Goal: Task Accomplishment & Management: Manage account settings

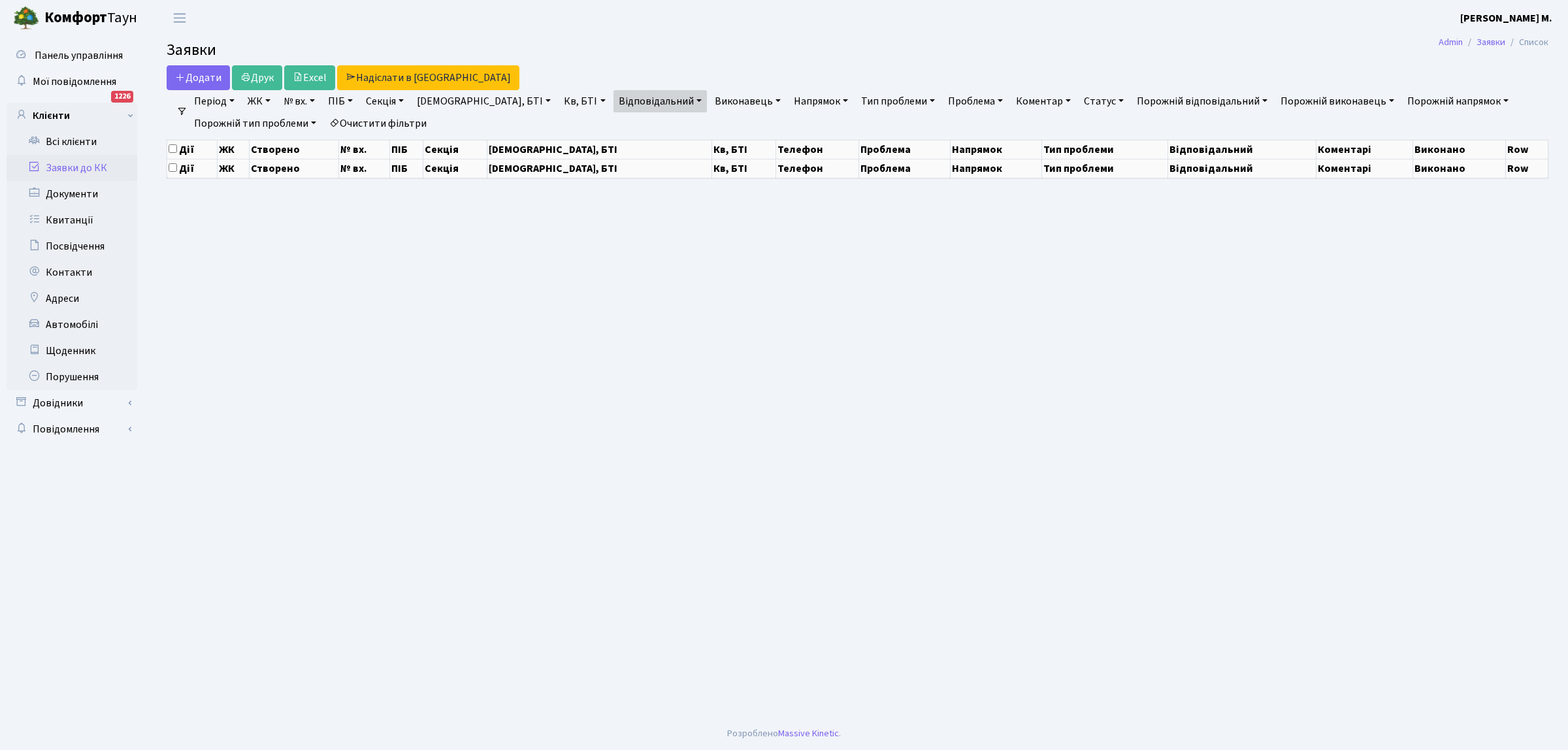
select select "25"
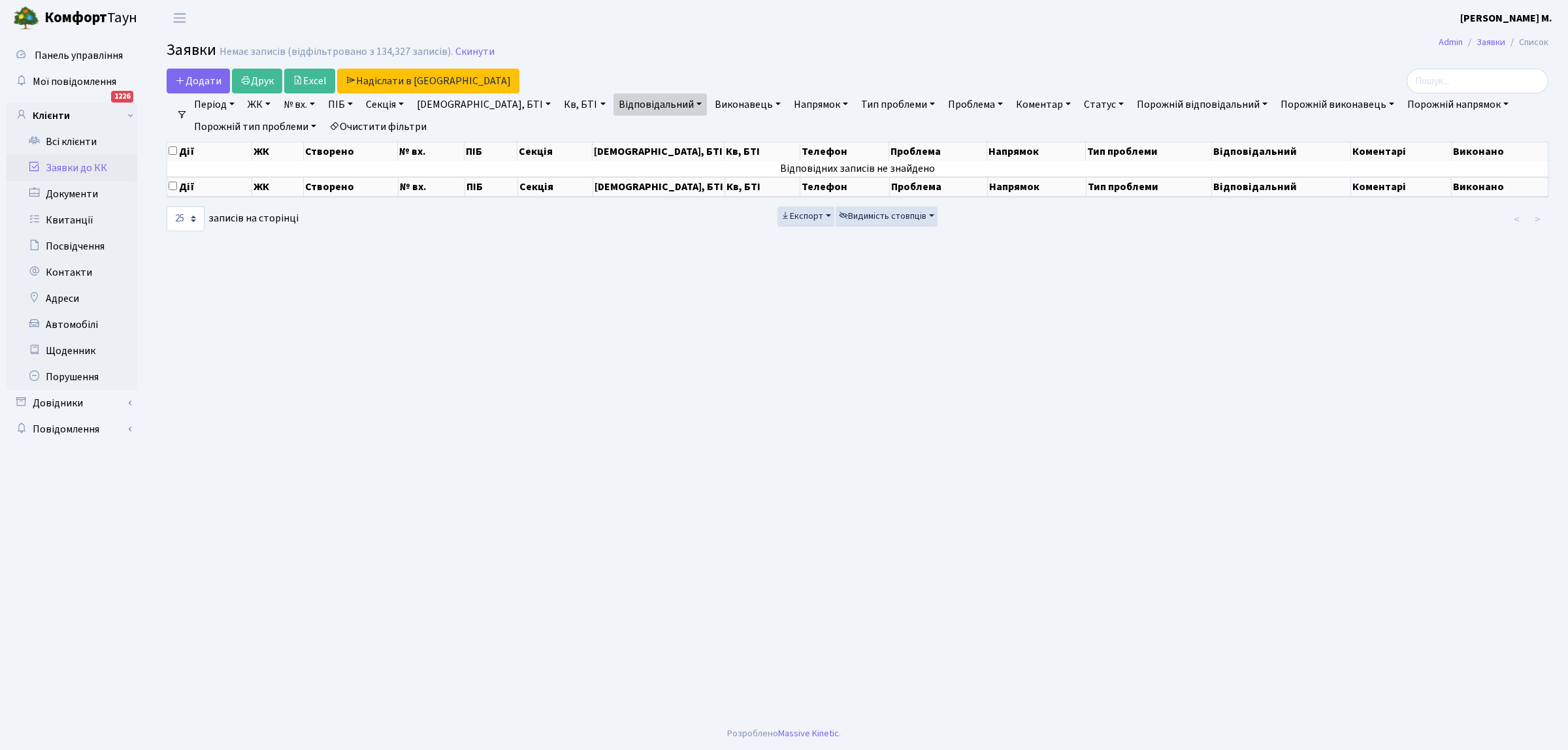
click at [100, 165] on link "Заявки до КК" at bounding box center [72, 167] width 130 height 26
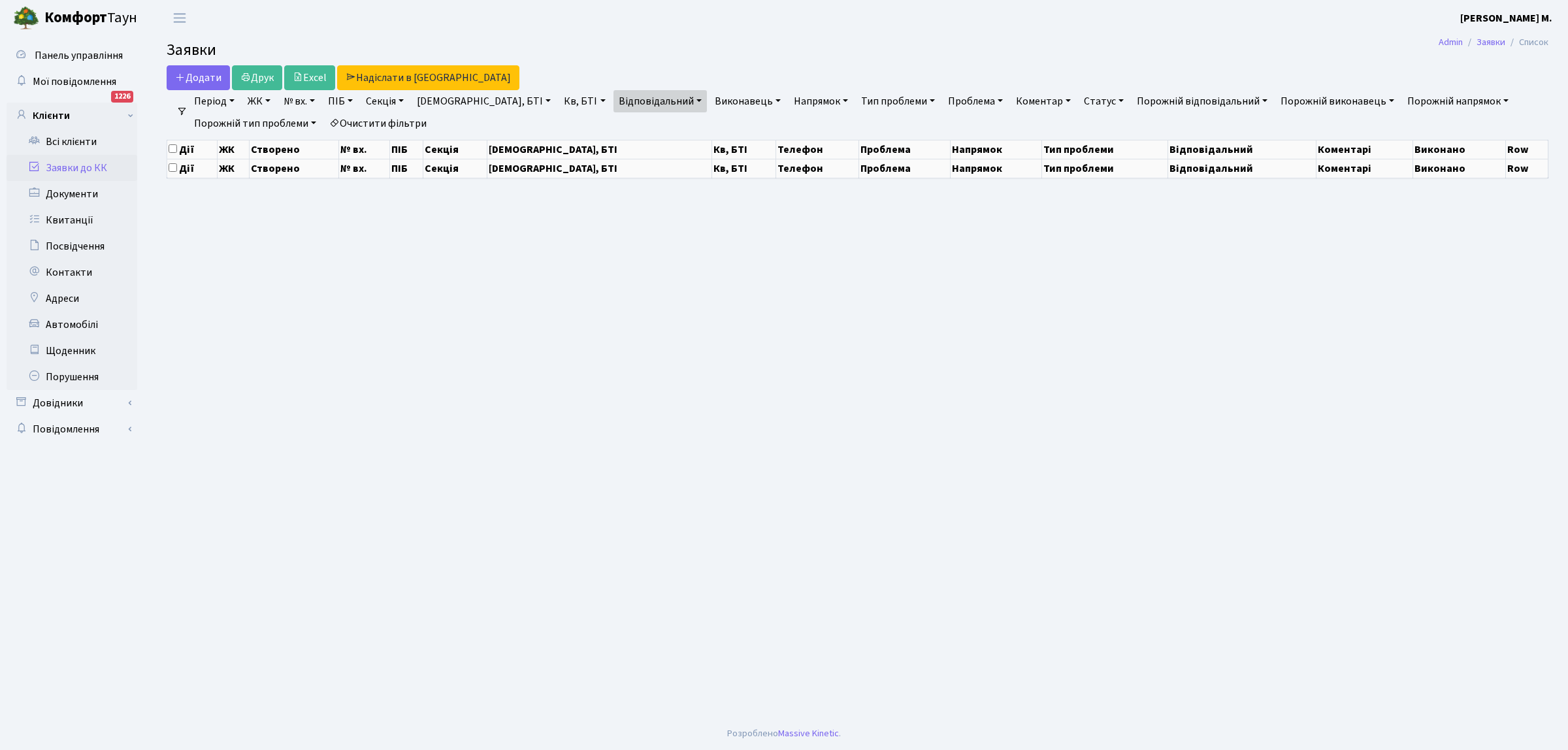
select select "25"
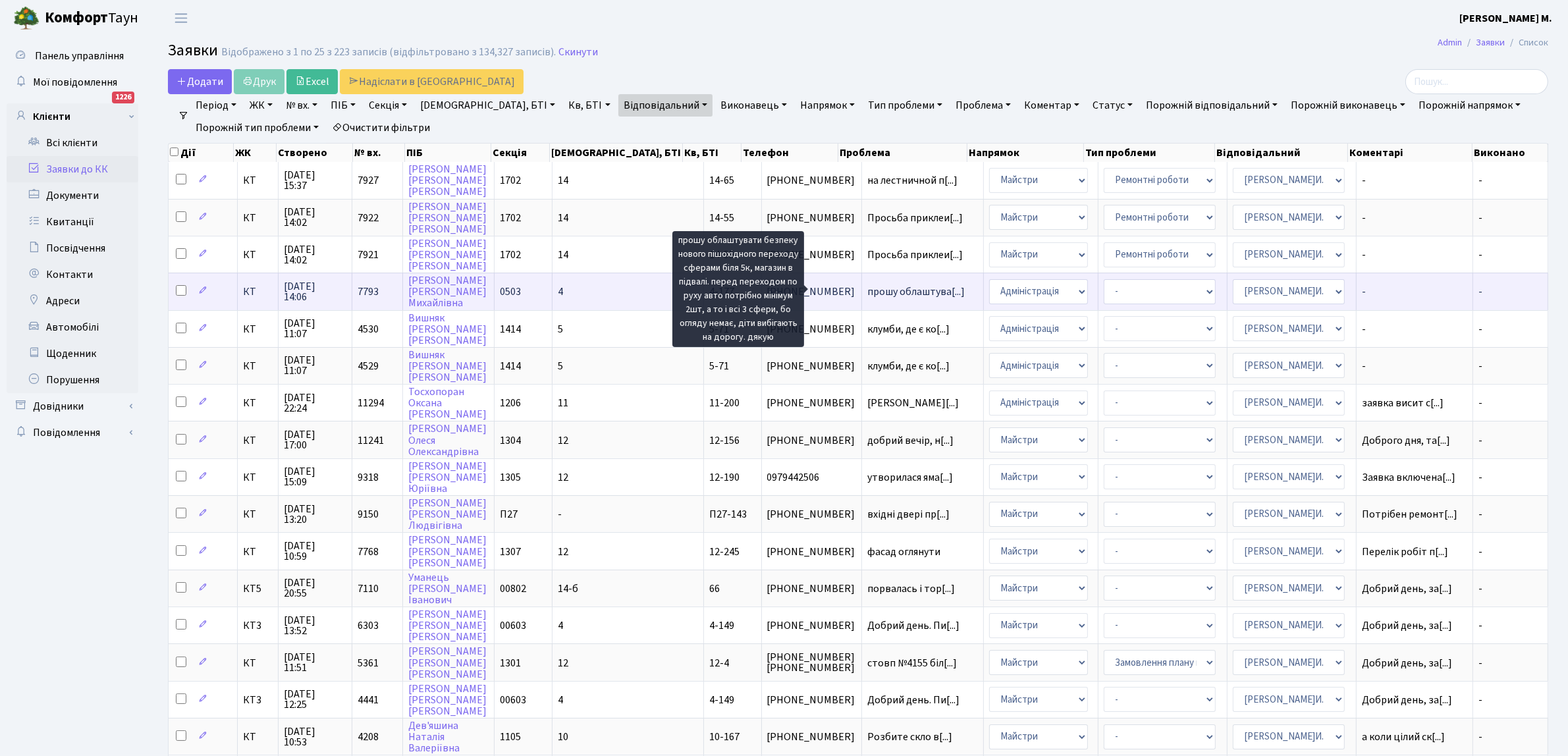
click at [867, 290] on span "прошу облаштува[...]" at bounding box center [916, 291] width 98 height 14
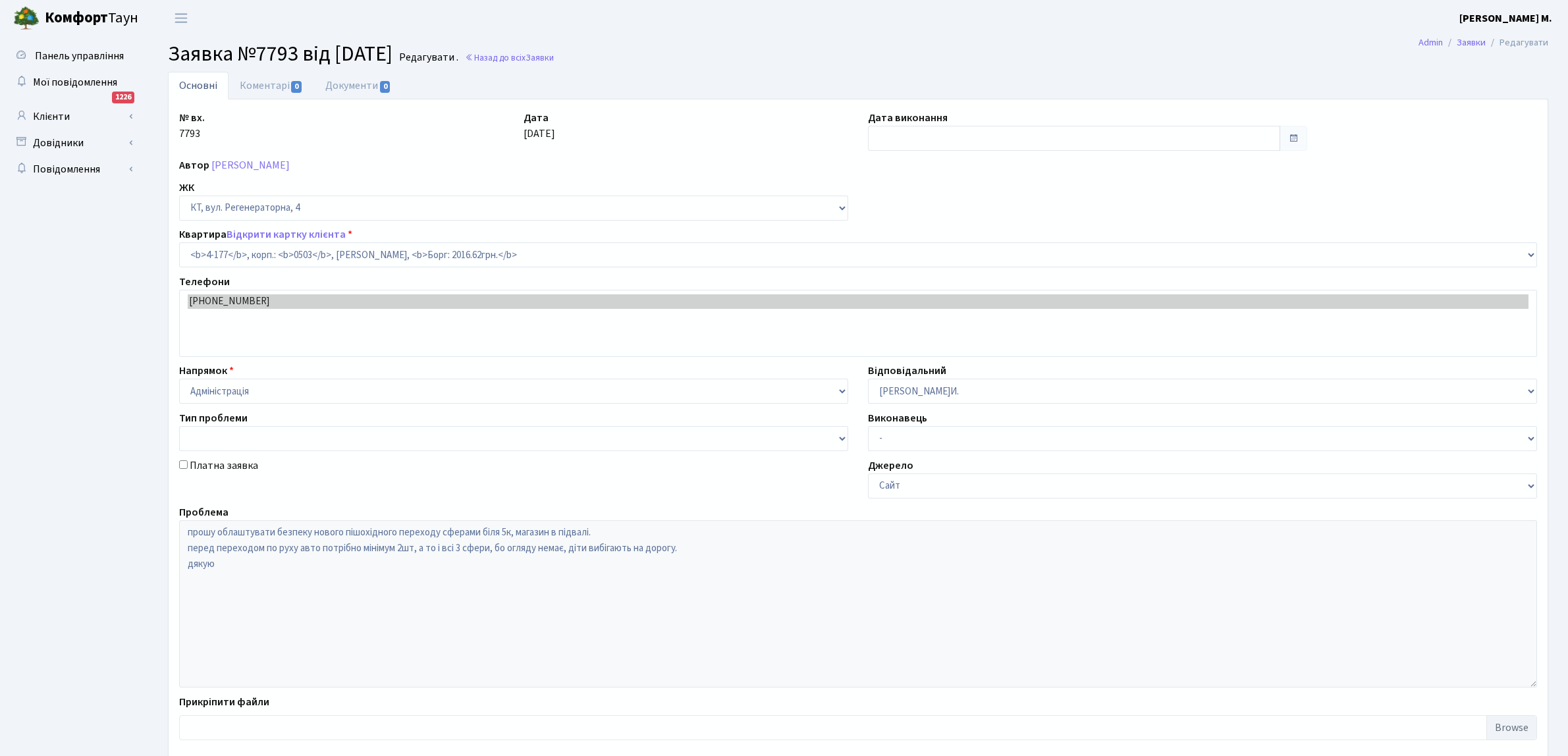
select select "1103"
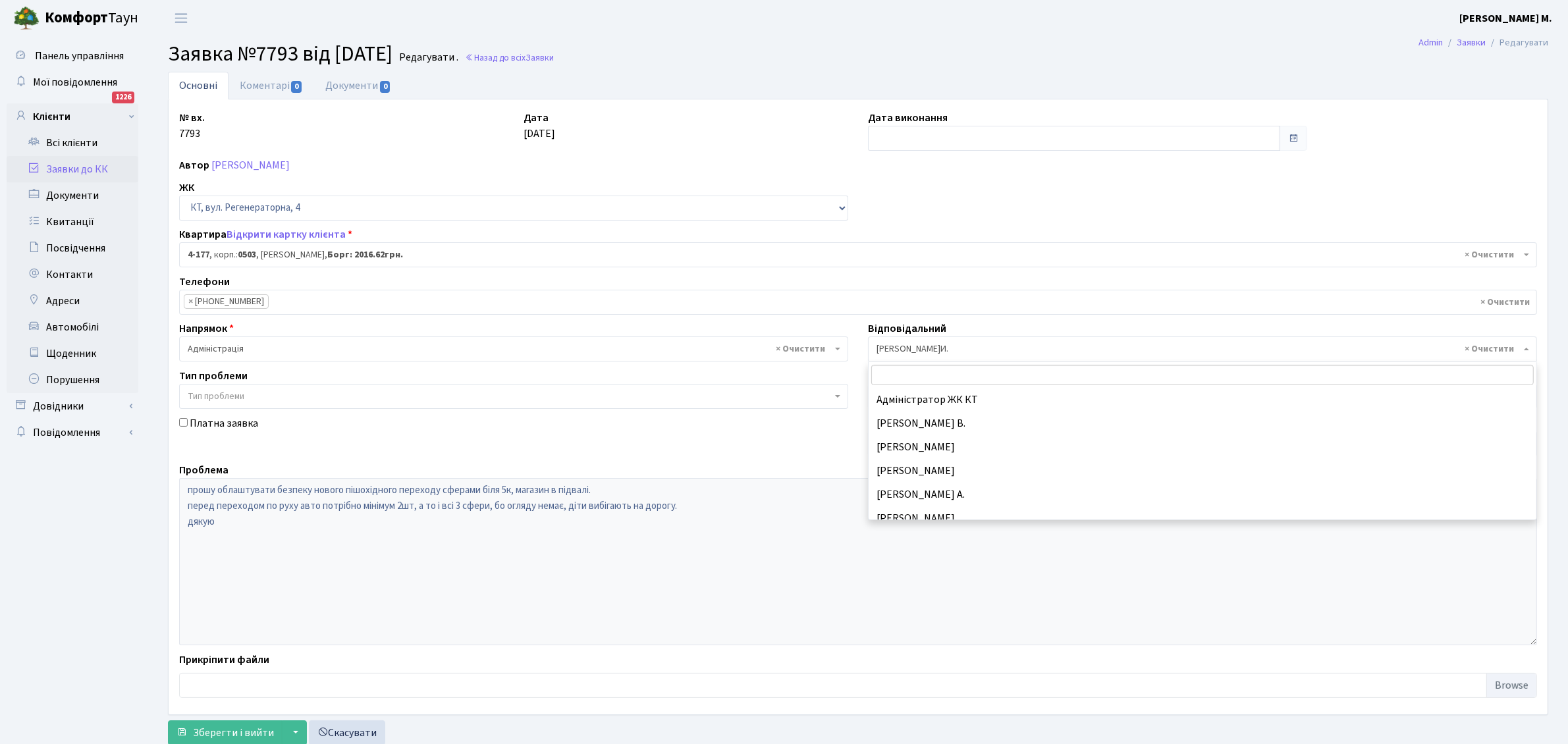
click at [1055, 347] on span "× Шурубалко В.И." at bounding box center [1198, 349] width 644 height 13
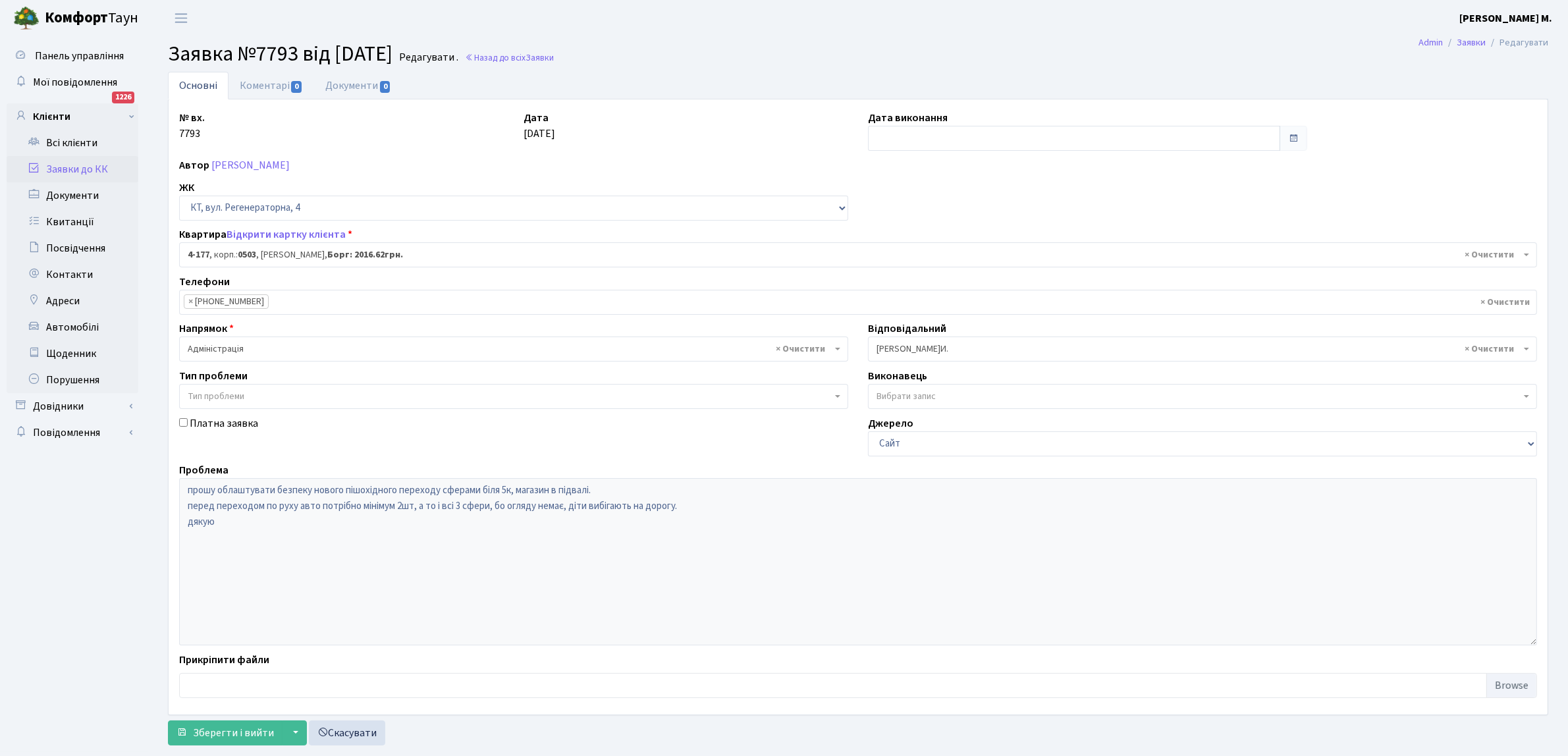
click at [1522, 346] on span "× Шурубалко В.И." at bounding box center [1202, 349] width 669 height 25
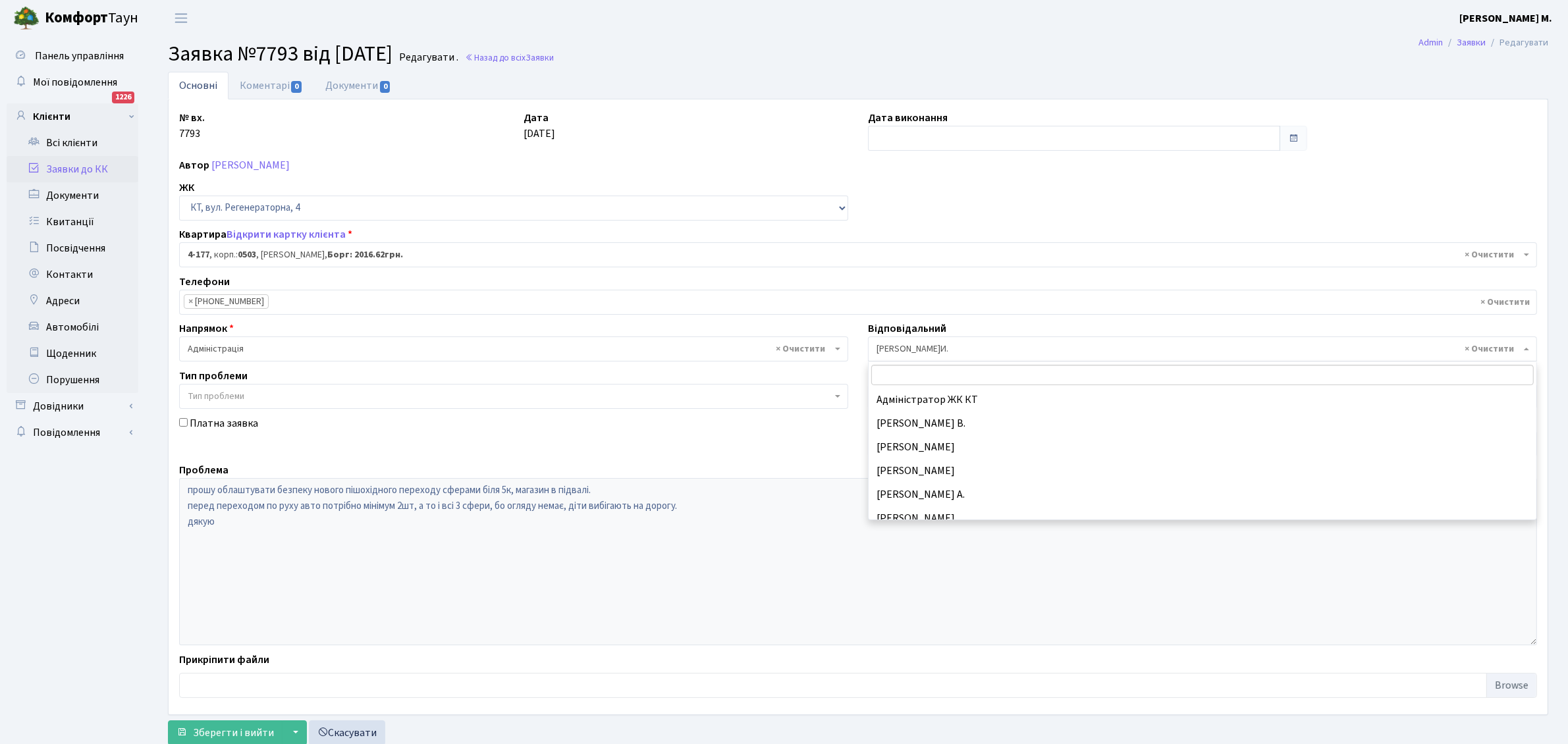
scroll to position [674, 0]
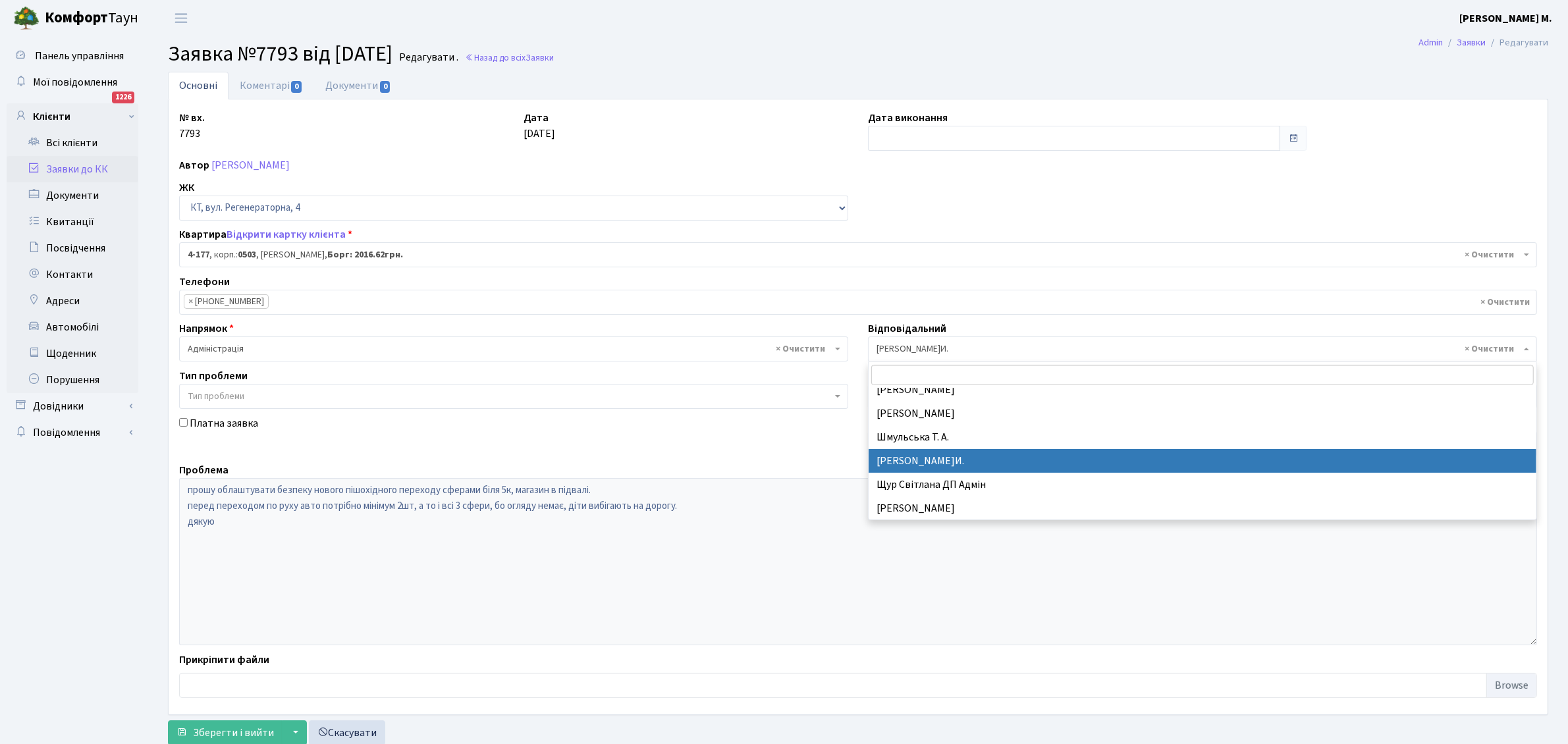
click at [1522, 346] on span "× Шурубалко В.И." at bounding box center [1202, 349] width 669 height 25
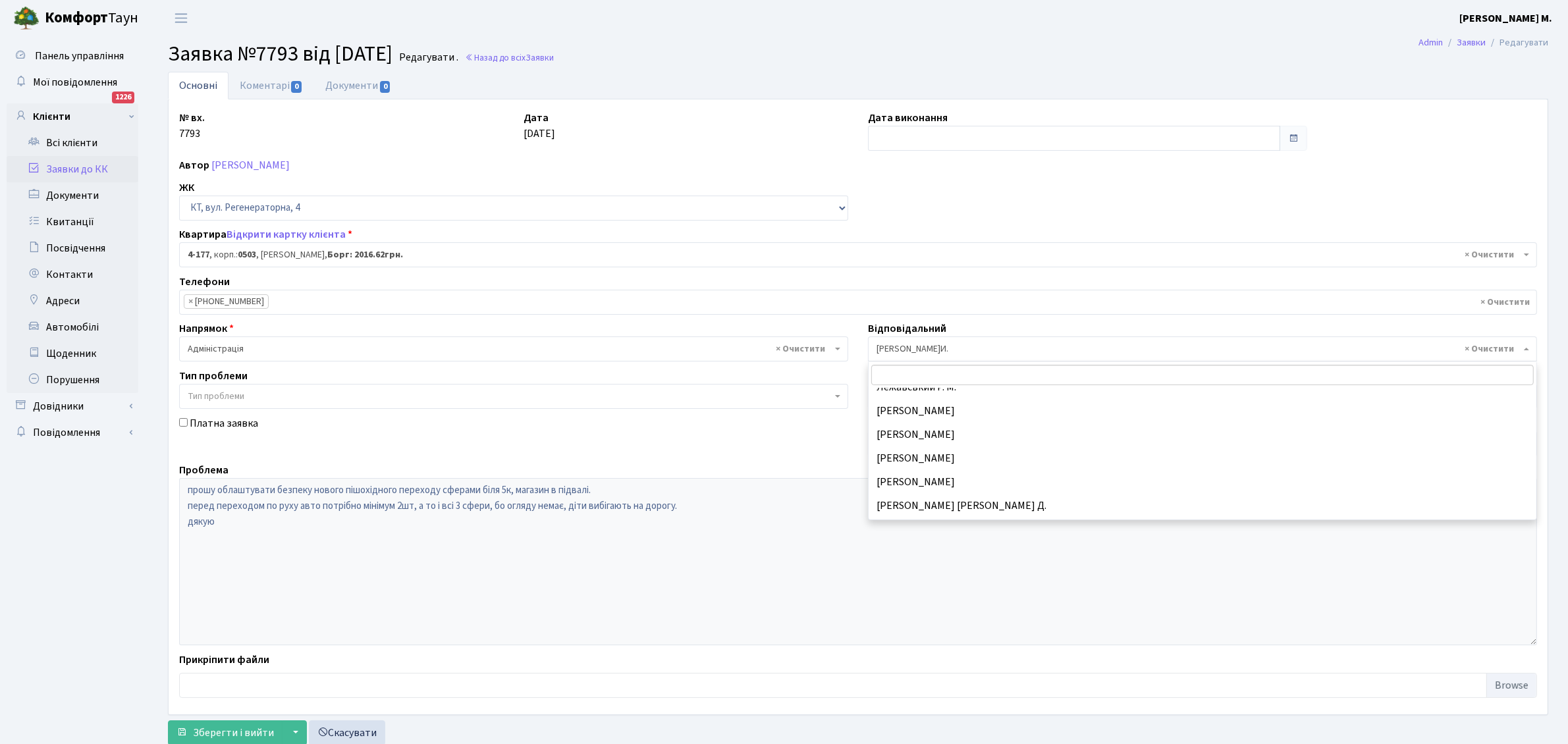
scroll to position [0, 0]
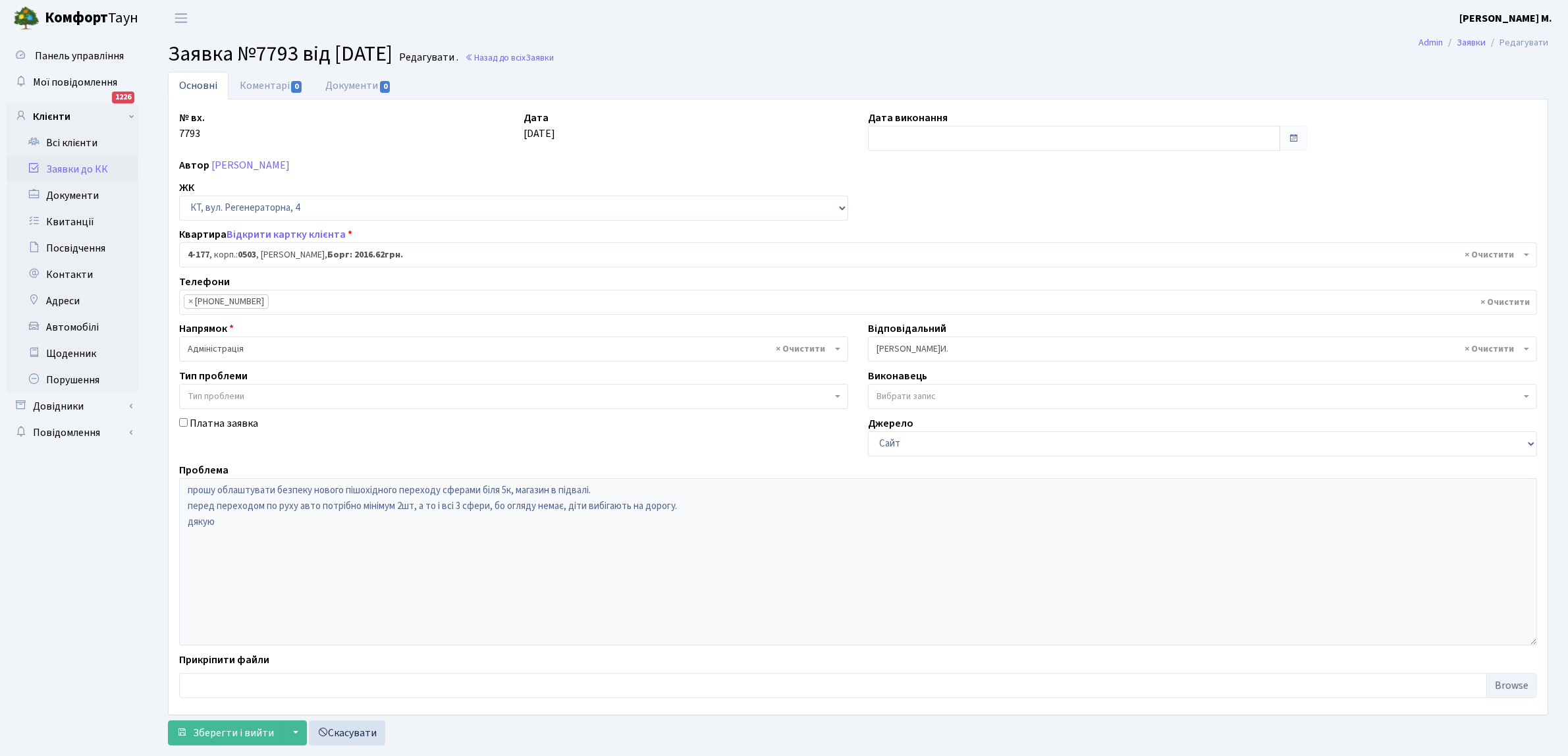
click at [1523, 343] on span "× Шурубалко В.И." at bounding box center [1202, 349] width 669 height 25
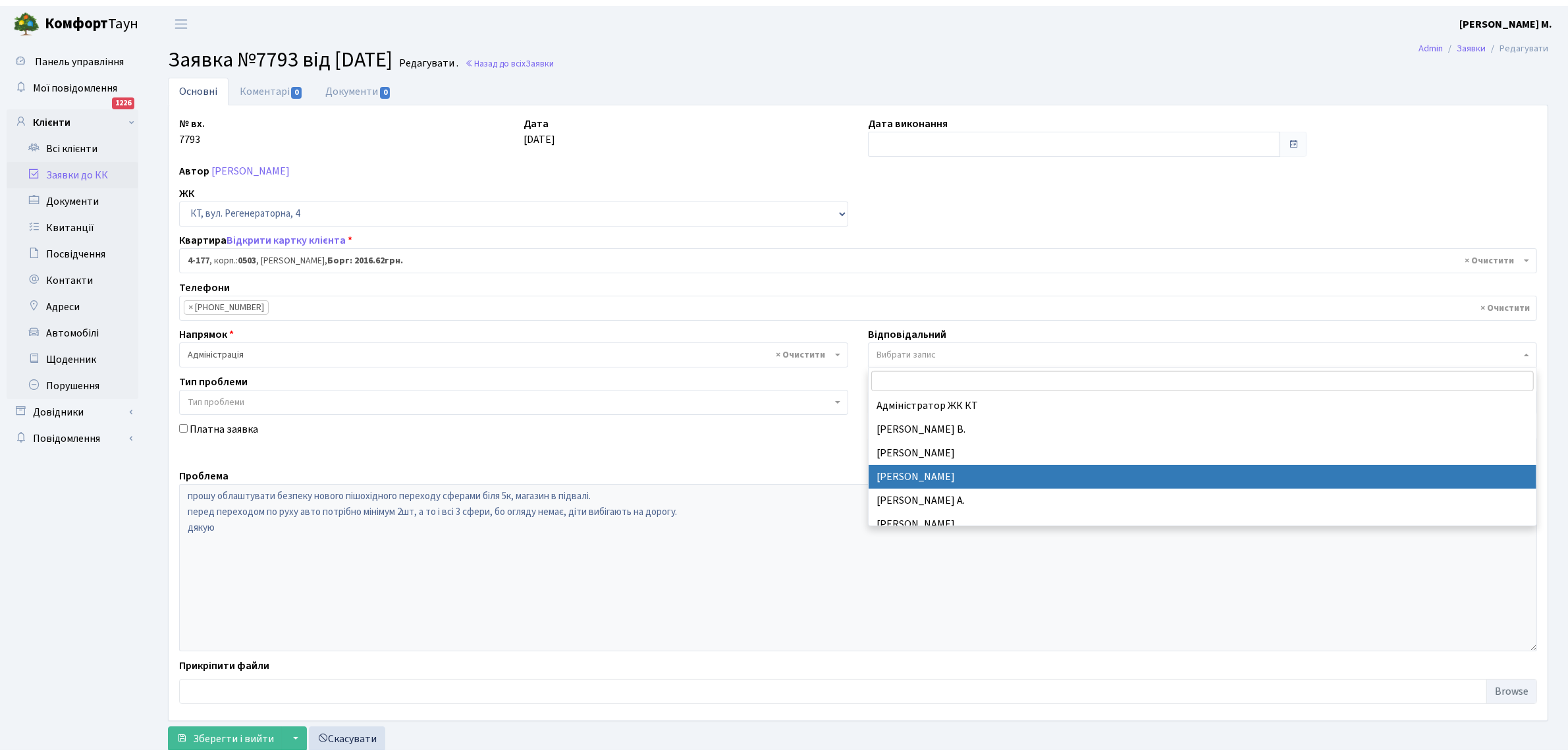
scroll to position [329, 0]
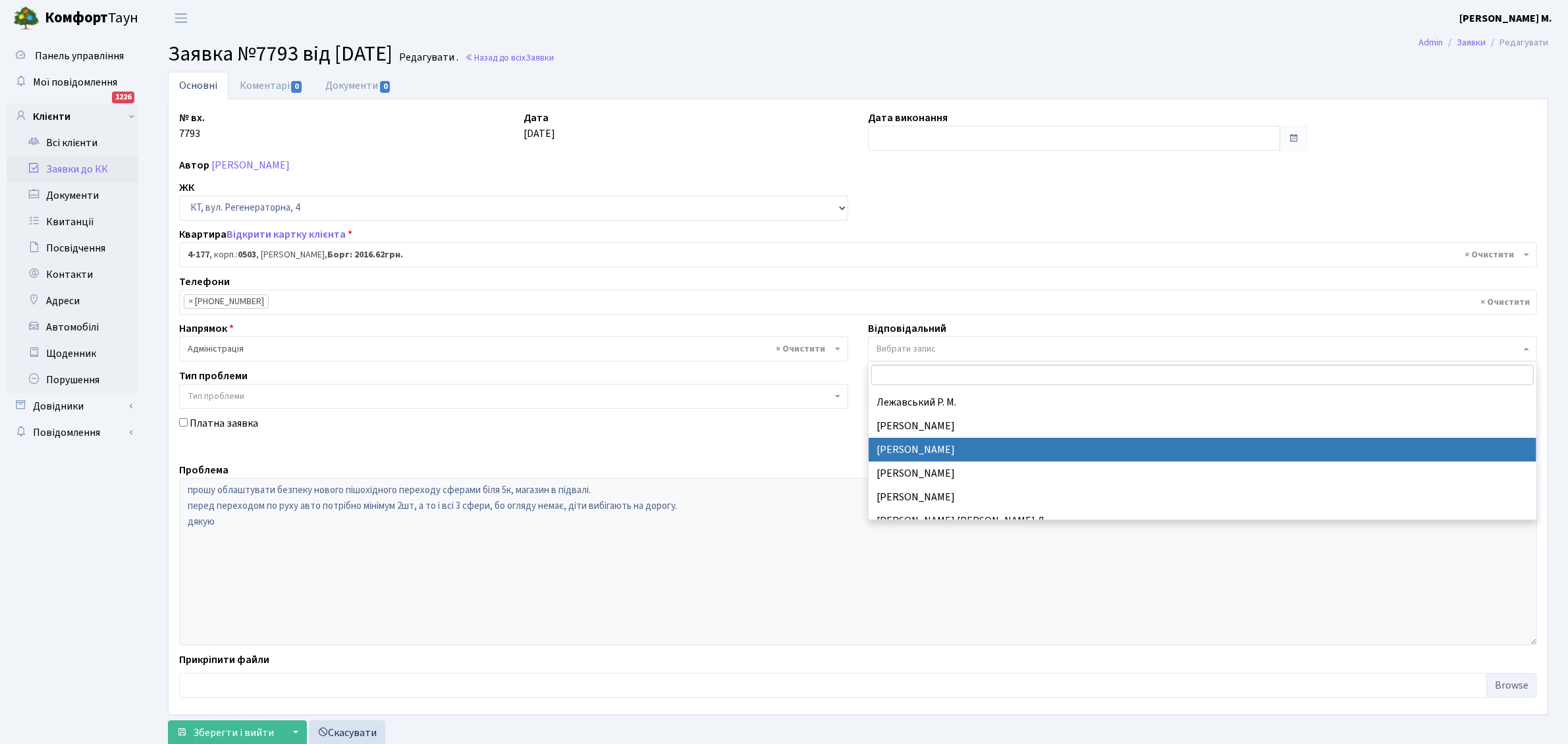
select select "25"
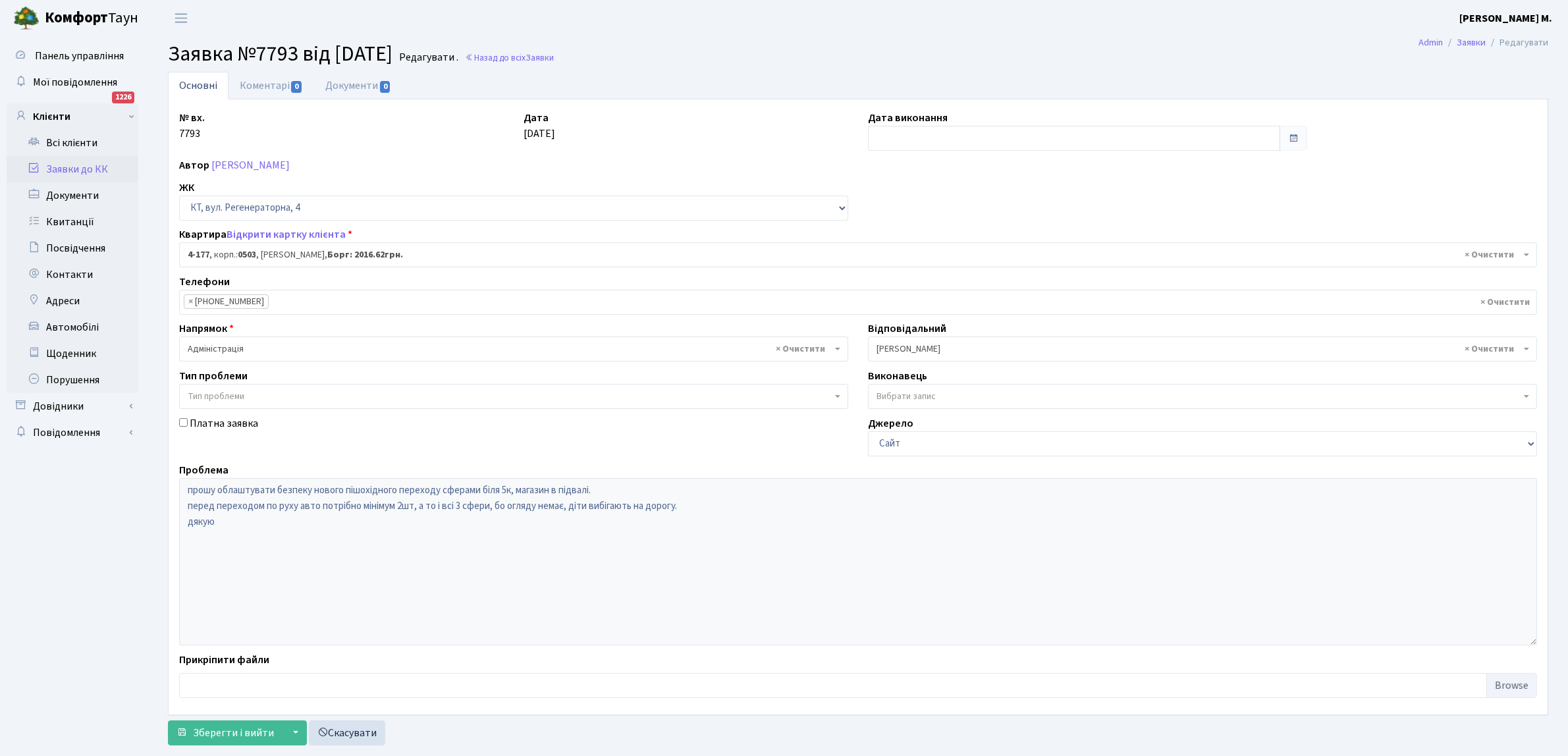
scroll to position [30, 0]
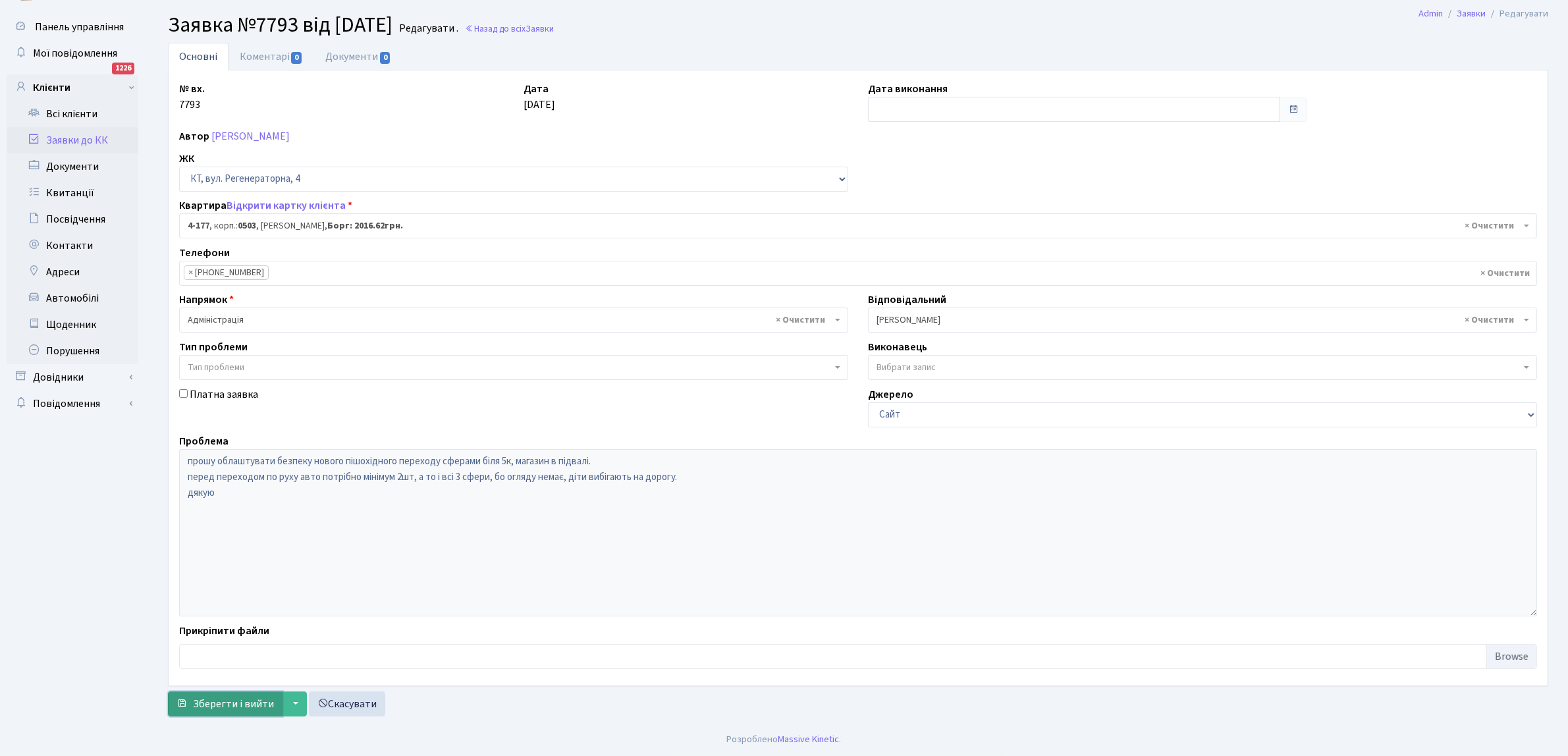
click at [204, 705] on span "Зберегти і вийти" at bounding box center [233, 703] width 81 height 14
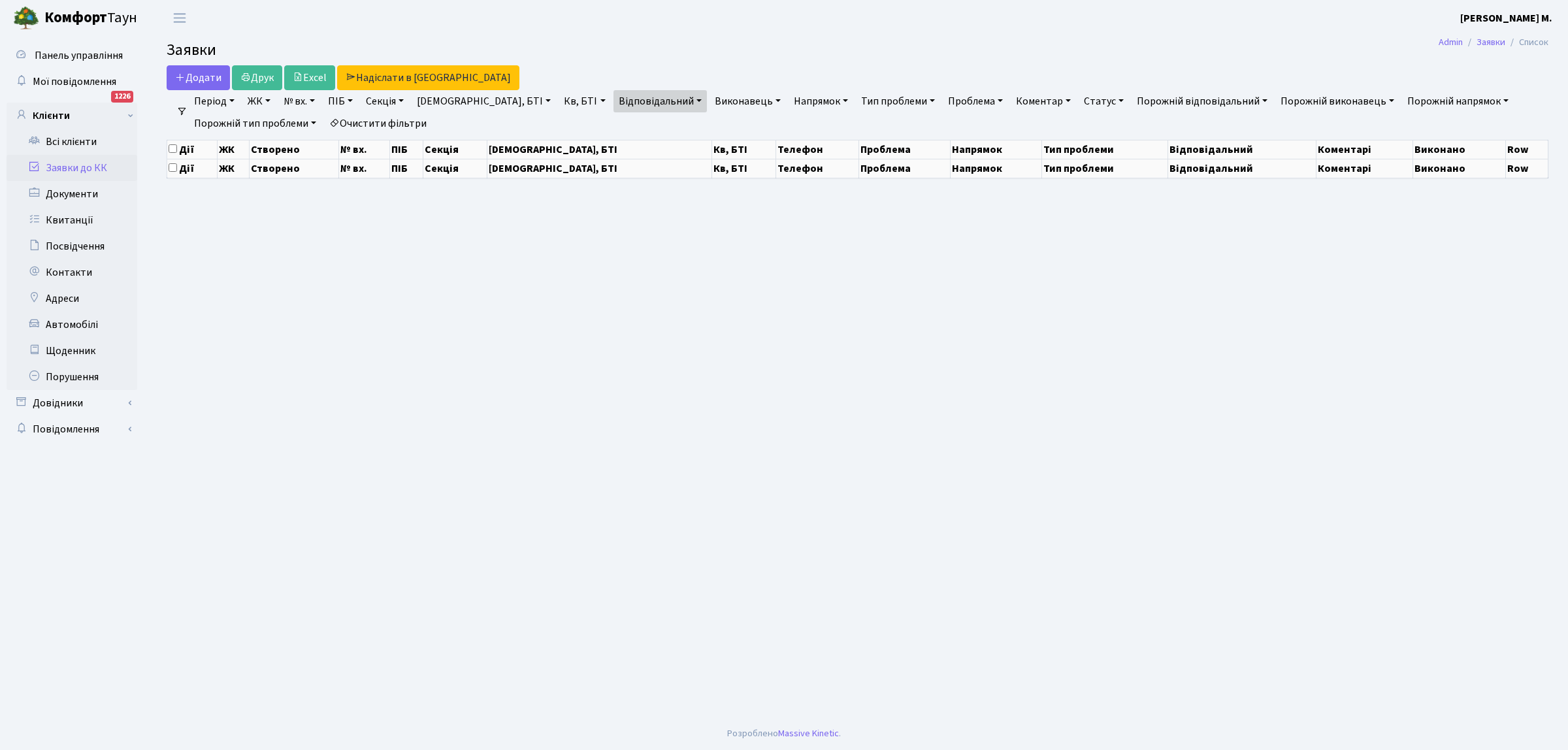
select select "25"
